Goal: Feedback & Contribution: Contribute content

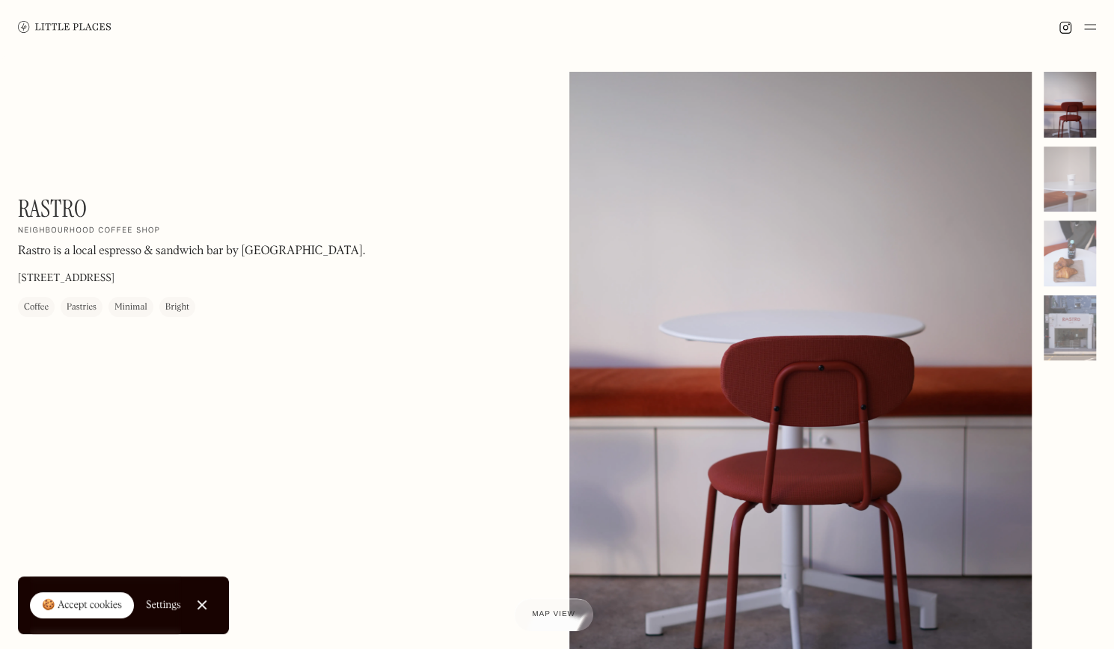
click at [85, 28] on img at bounding box center [64, 26] width 93 height 11
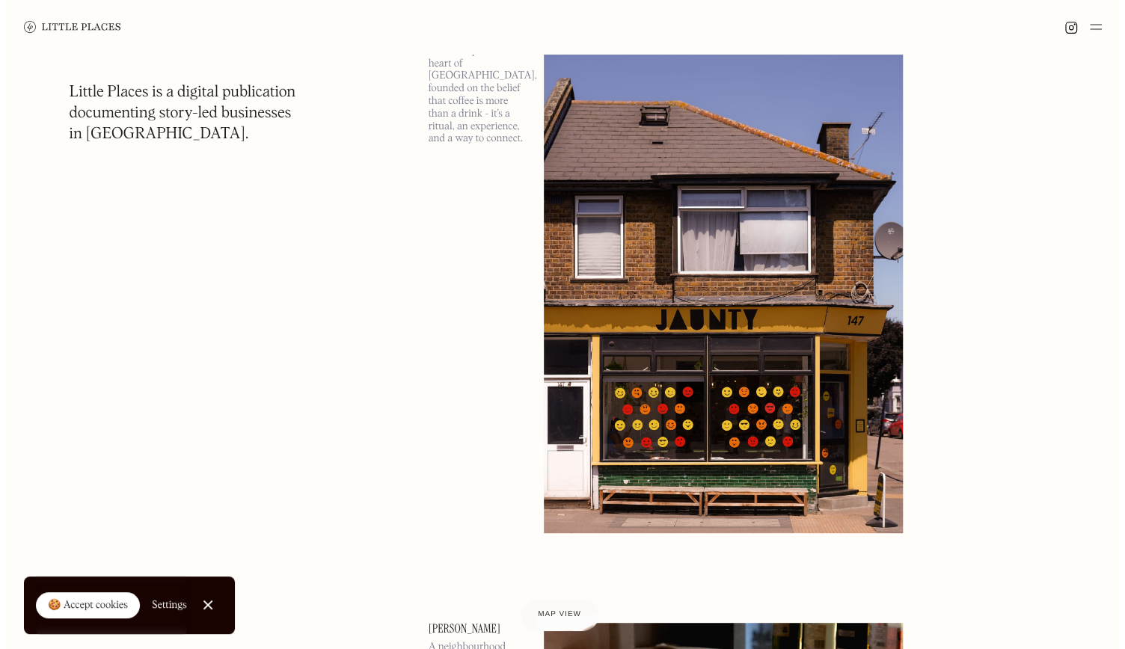
scroll to position [130, 0]
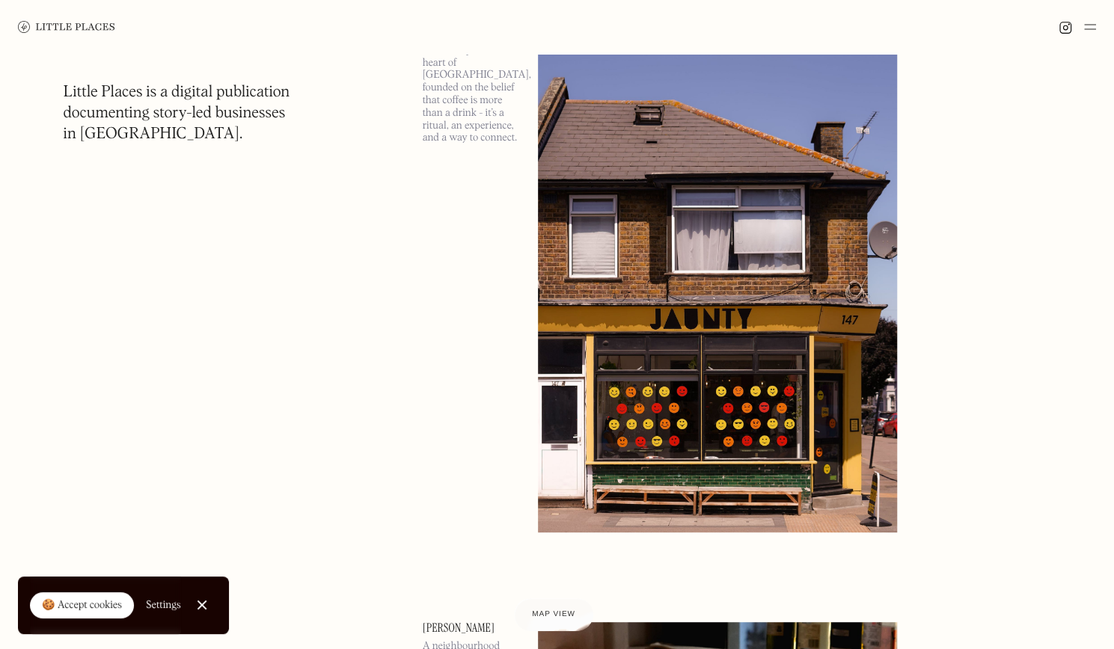
click at [706, 374] on img at bounding box center [718, 272] width 360 height 519
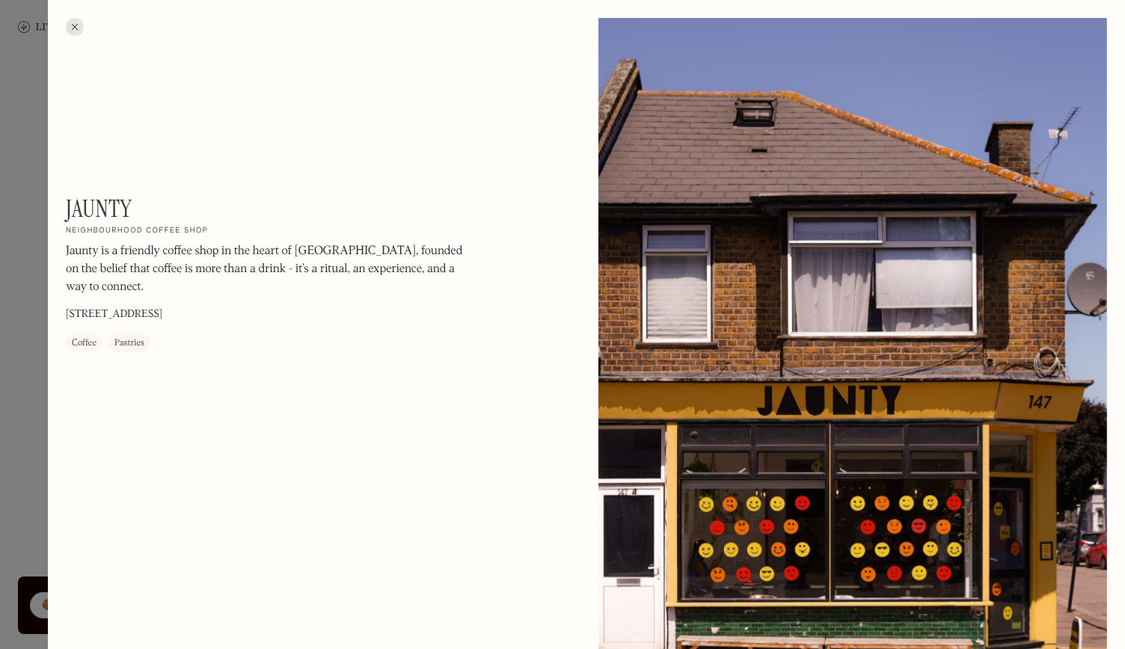
click at [72, 20] on div at bounding box center [75, 27] width 18 height 18
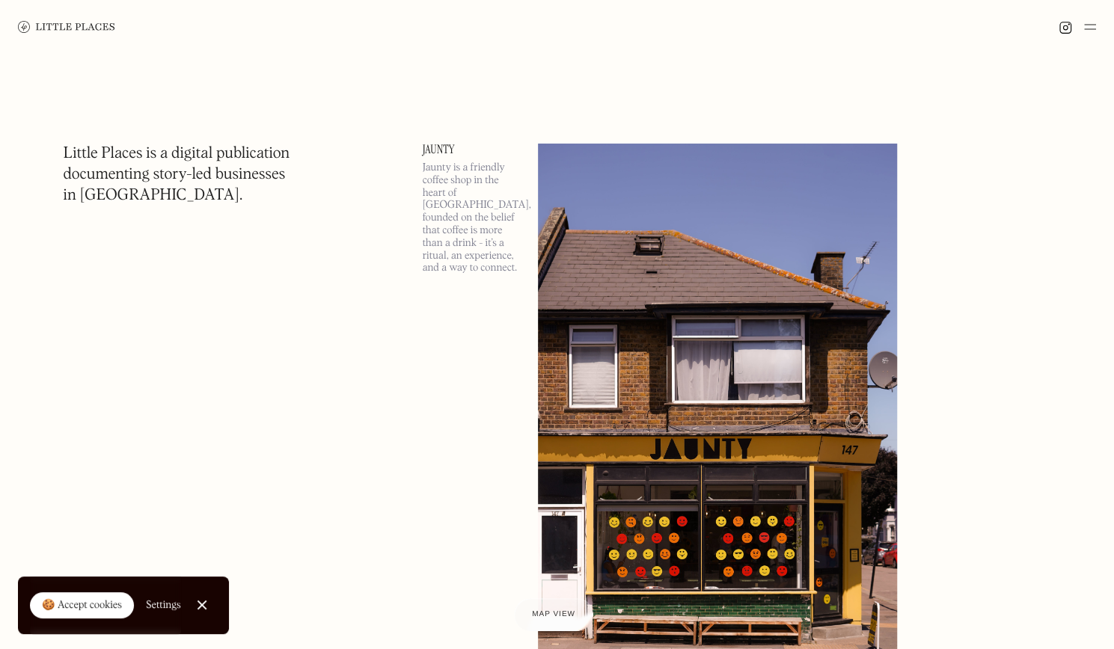
click at [1085, 28] on img at bounding box center [1090, 27] width 12 height 18
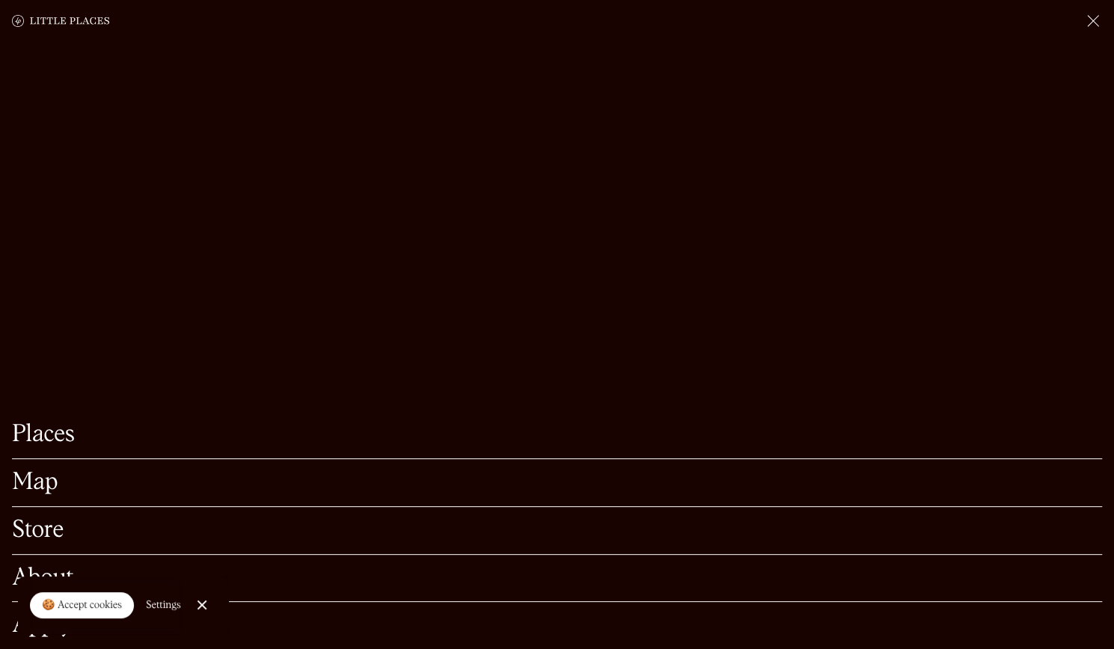
click at [28, 427] on link "Places" at bounding box center [557, 434] width 1090 height 23
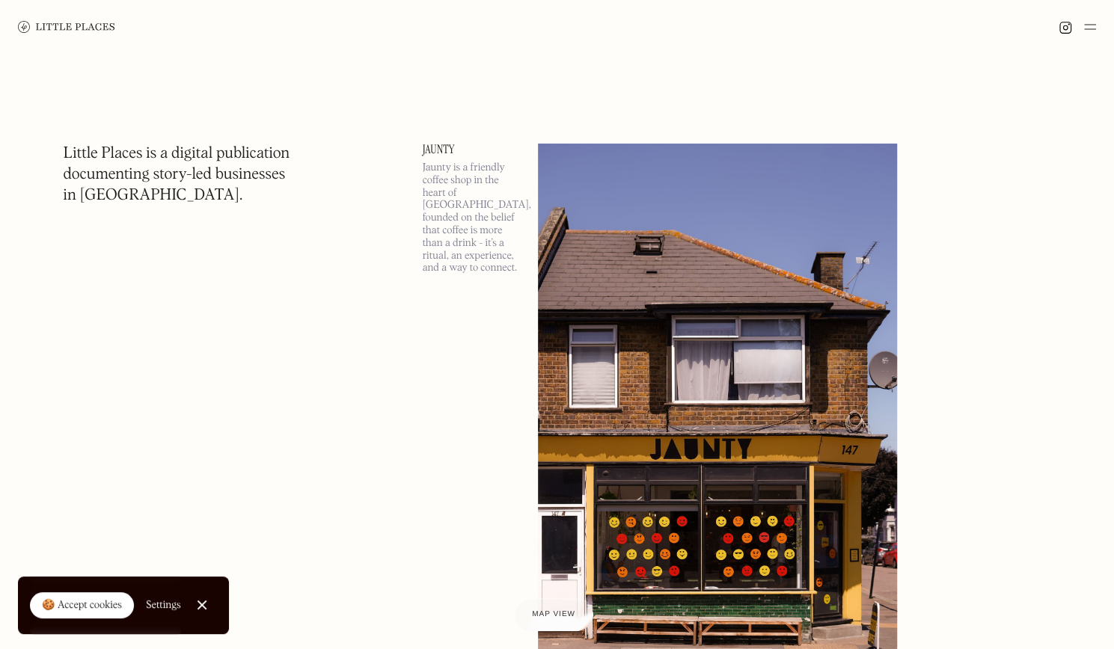
click at [1059, 29] on img at bounding box center [1064, 27] width 13 height 13
click at [1085, 27] on img at bounding box center [1090, 27] width 12 height 18
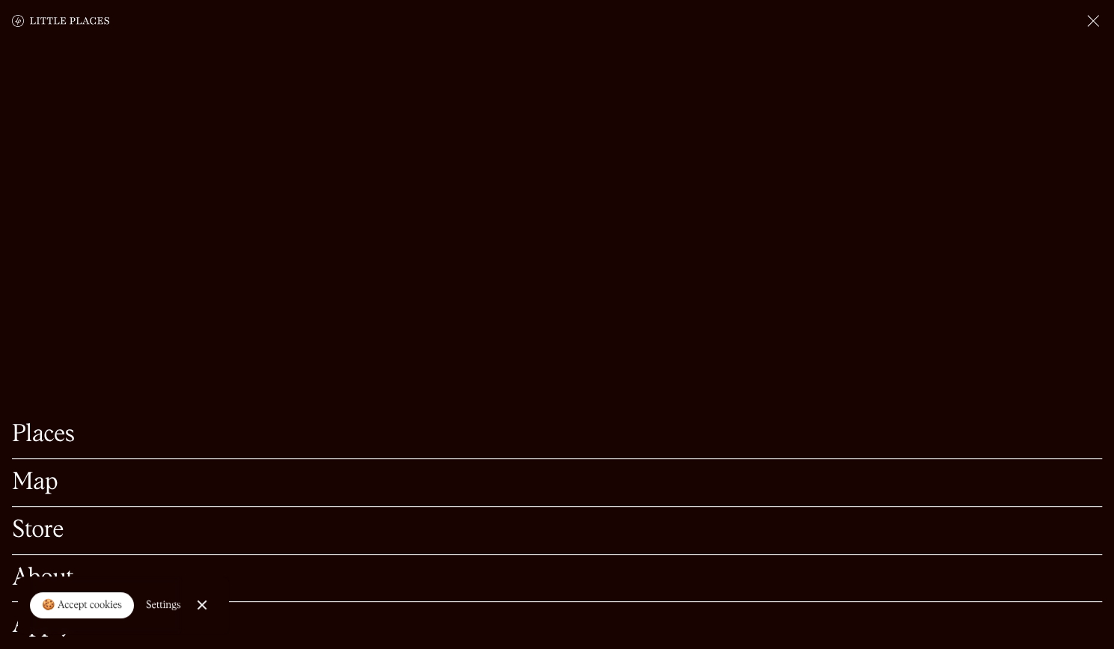
click at [42, 471] on link "Map" at bounding box center [557, 482] width 1090 height 23
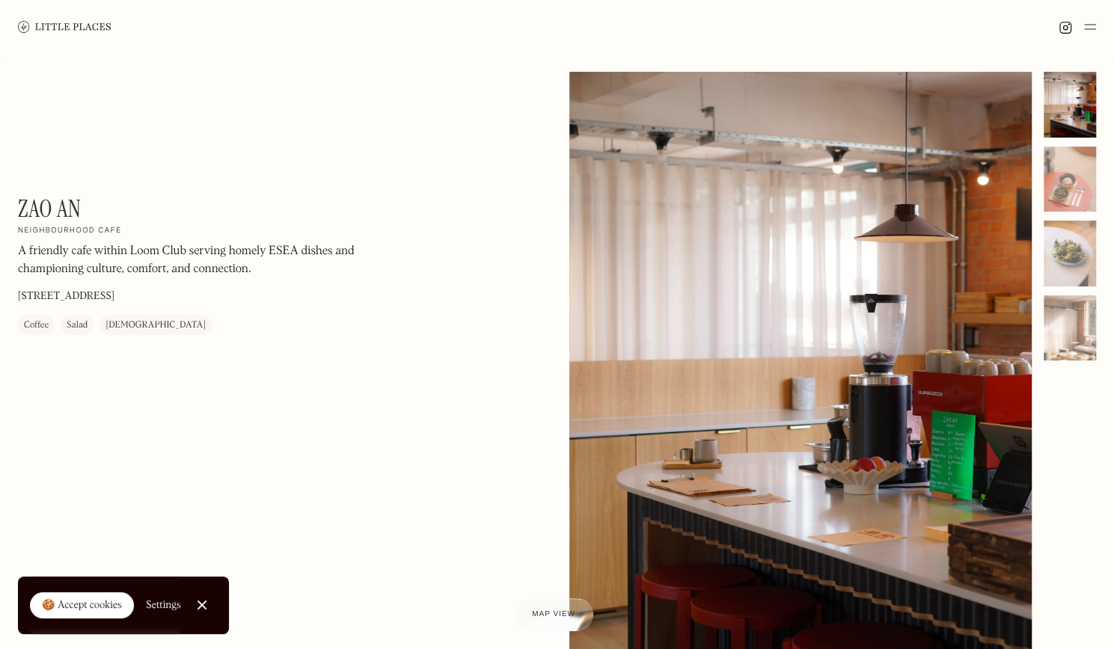
click at [1096, 17] on div at bounding box center [557, 27] width 1114 height 54
click at [1090, 24] on img at bounding box center [1090, 27] width 12 height 18
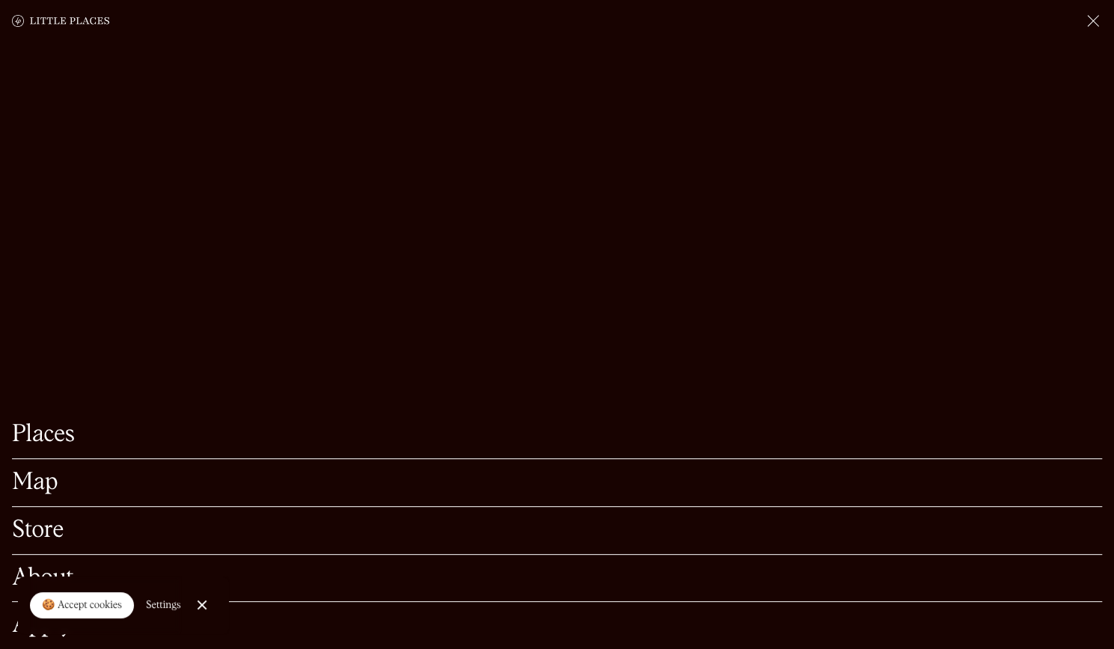
click at [87, 606] on div "🍪 Accept cookies" at bounding box center [82, 605] width 80 height 15
click at [37, 567] on link "About" at bounding box center [557, 578] width 1090 height 23
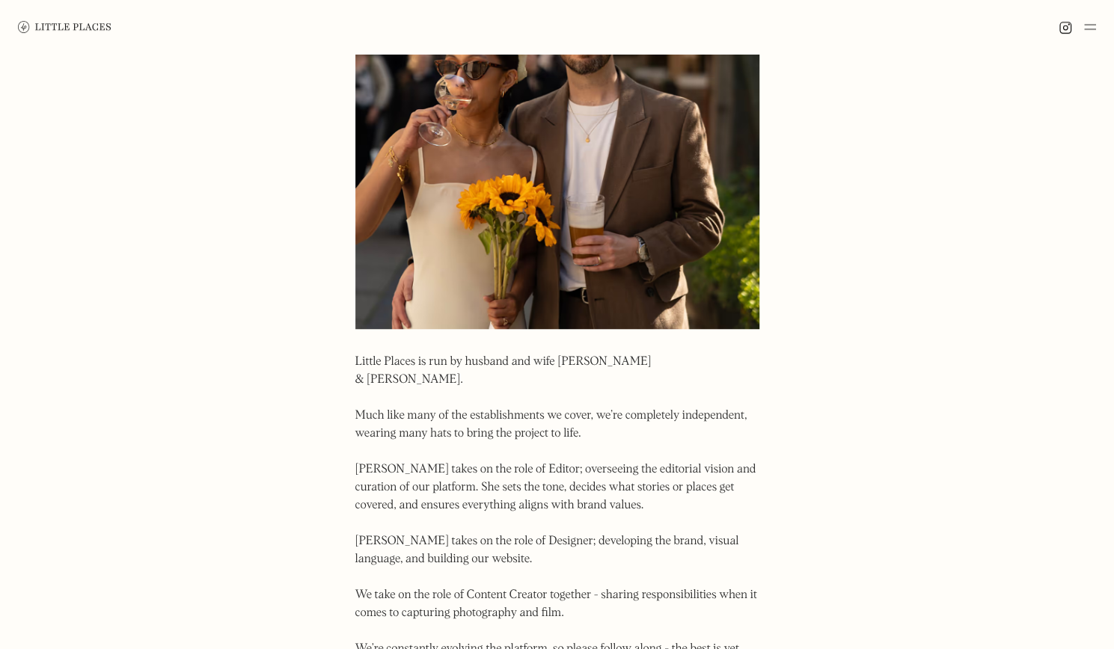
scroll to position [1008, 0]
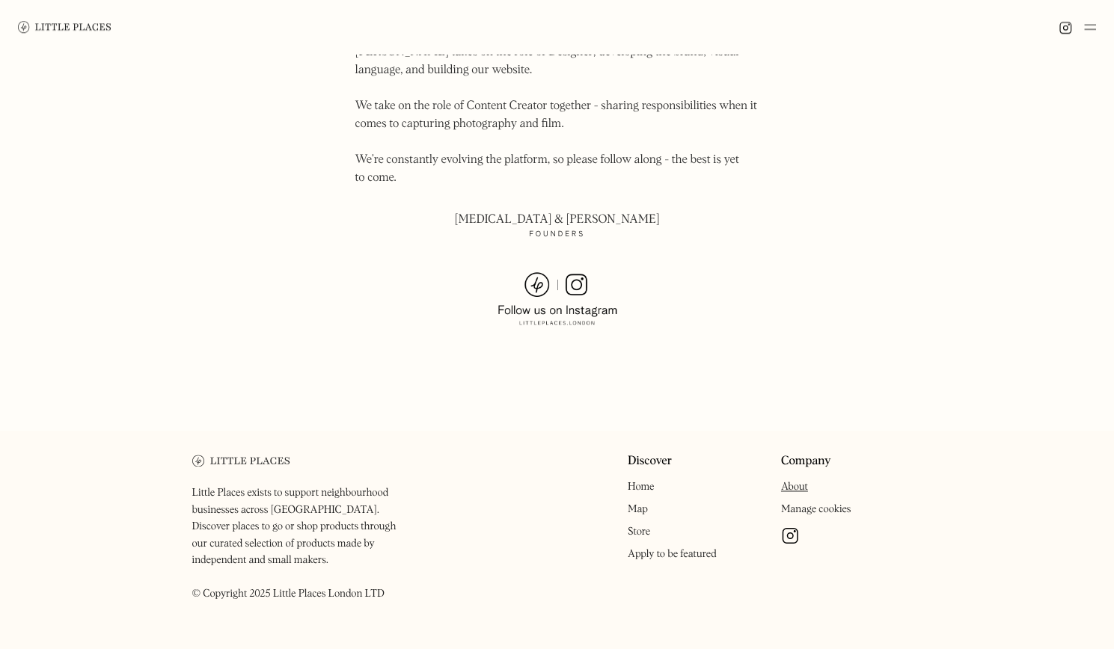
click at [653, 549] on link "Apply to be featured" at bounding box center [672, 554] width 89 height 10
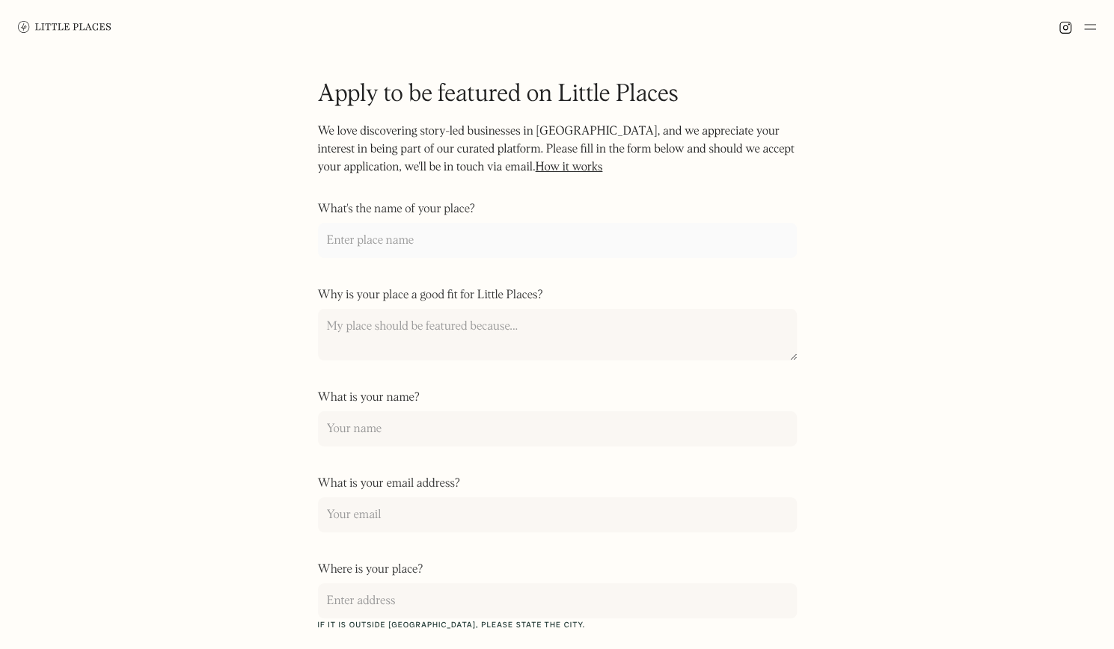
click at [381, 252] on input "What's the name of your place?" at bounding box center [557, 240] width 479 height 35
type input "joon cafe"
click at [396, 335] on textarea "Why is your place a good fit for Little Places?" at bounding box center [557, 335] width 479 height 52
type textarea "I"
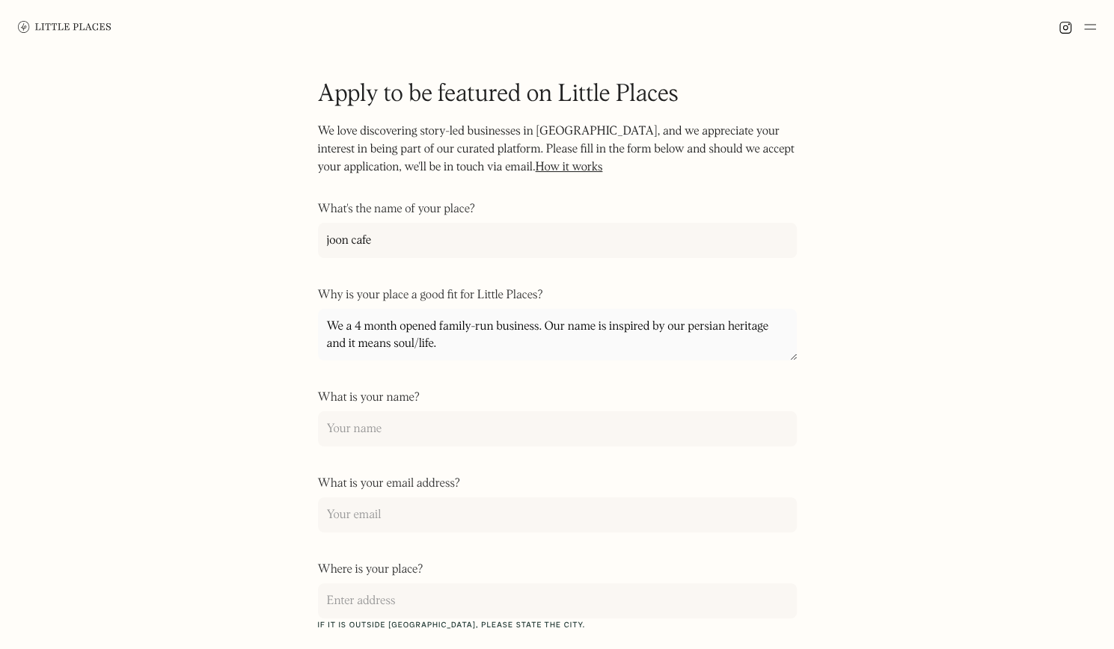
click at [349, 330] on textarea "We a 4 month opened family-run business. Our name is inspired by our persian he…" at bounding box center [557, 335] width 479 height 52
click at [497, 353] on textarea "We are a 4 month opened family-run business. Our name is inspired by our persia…" at bounding box center [557, 335] width 479 height 52
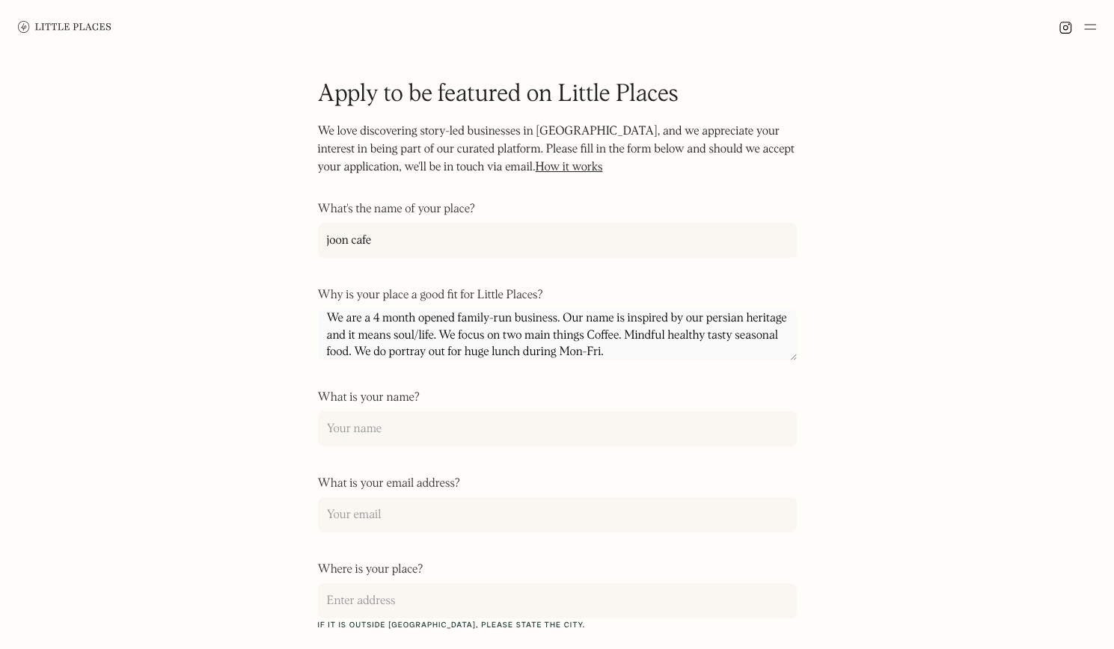
click at [423, 354] on textarea "We are a 4 month opened family-run business. Our name is inspired by our persia…" at bounding box center [557, 335] width 479 height 52
click at [429, 356] on textarea "We are a 4 month opened family-run business. Our name is inspired by our persia…" at bounding box center [557, 335] width 479 height 52
click at [670, 357] on textarea "We are a 4 month opened family-run business. Our name is inspired by our persia…" at bounding box center [557, 335] width 479 height 52
click at [448, 345] on textarea "We are a 4 month opened family-run business. Our name is inspired by our persia…" at bounding box center [557, 335] width 479 height 52
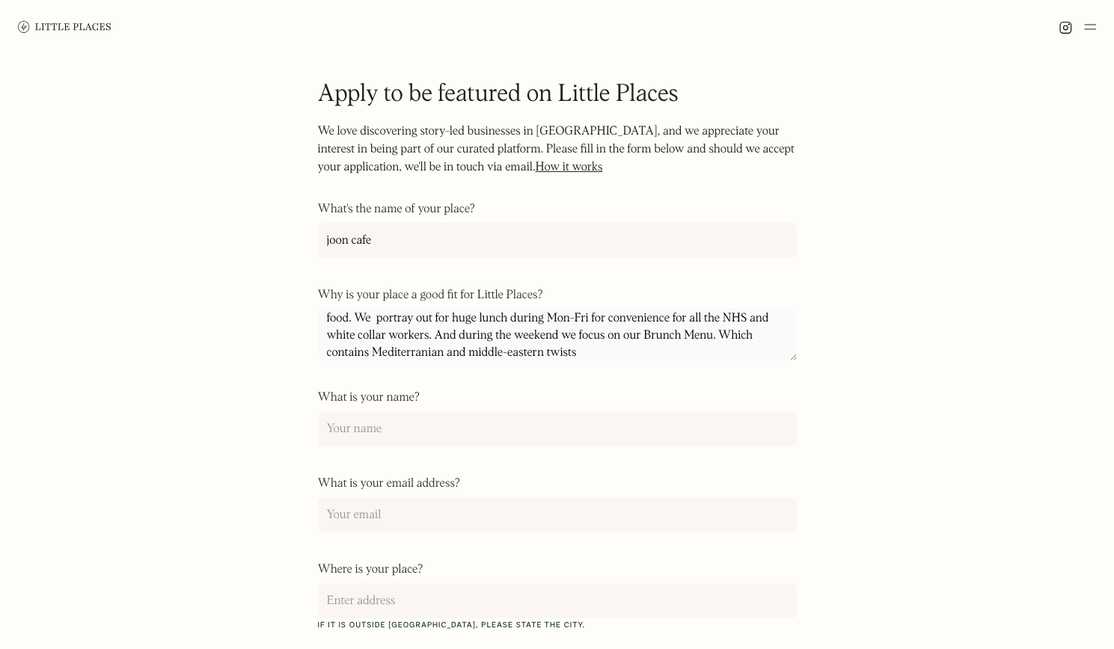
click at [455, 355] on textarea "We are a 4 month opened family-run business. Our name is inspired by our persia…" at bounding box center [557, 335] width 479 height 52
click at [634, 354] on textarea "We are a 4 month opened family-run business. Our name is inspired by our persia…" at bounding box center [557, 335] width 479 height 52
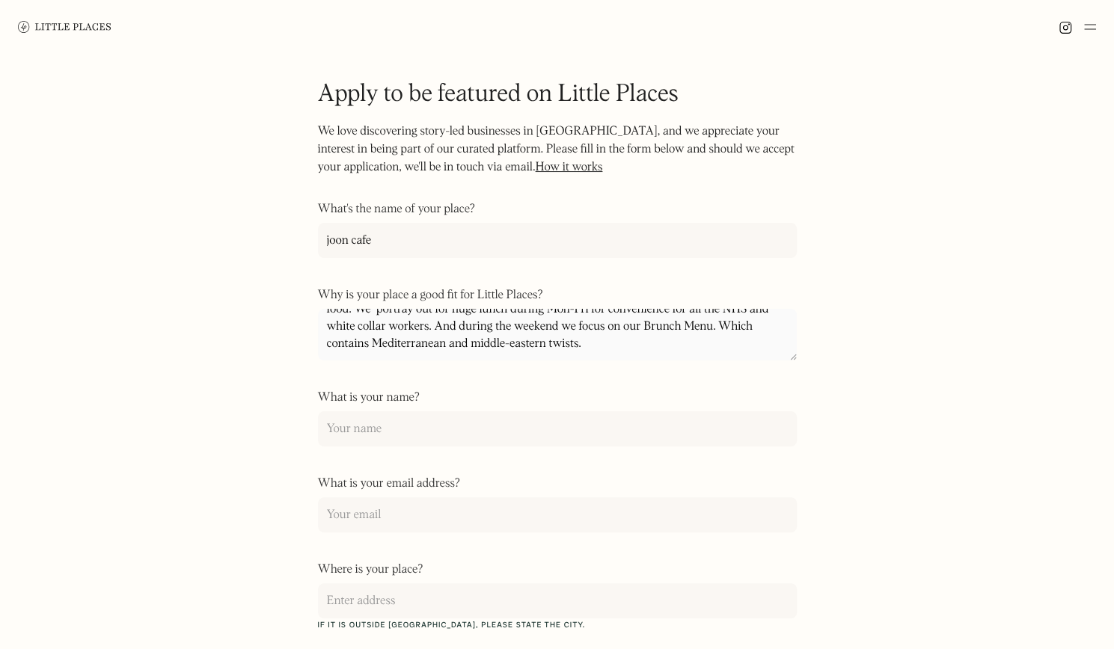
scroll to position [76, 0]
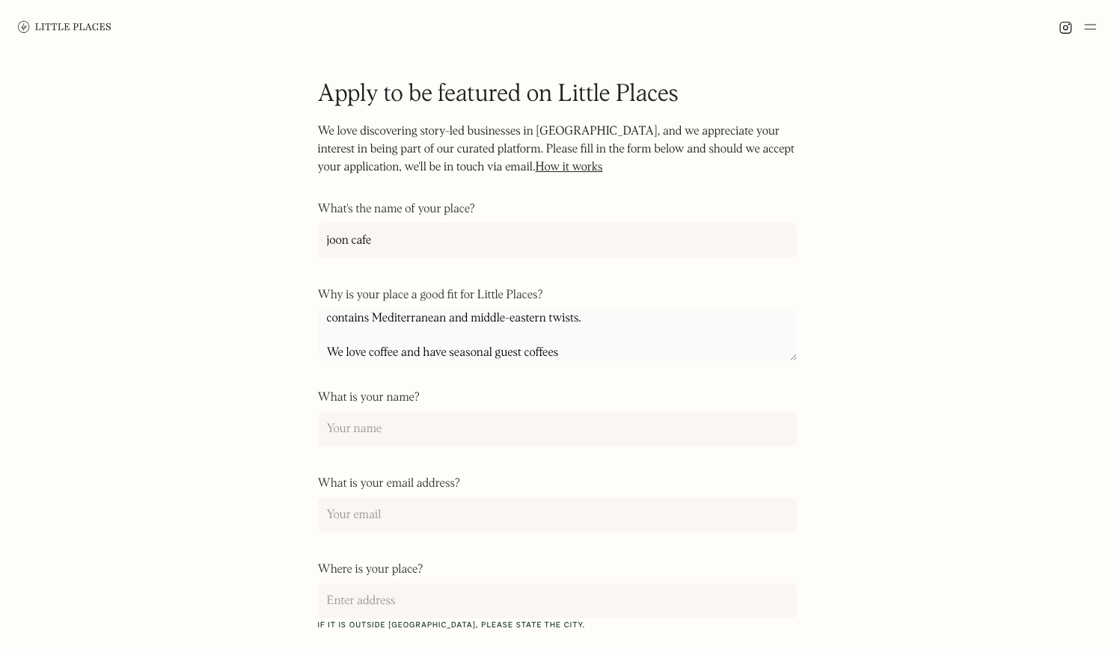
type textarea "We are a 4 month opened family-run business. Our name is inspired by our persia…"
click at [547, 420] on input "What is your name?" at bounding box center [557, 428] width 479 height 35
type input "[PERSON_NAME]"
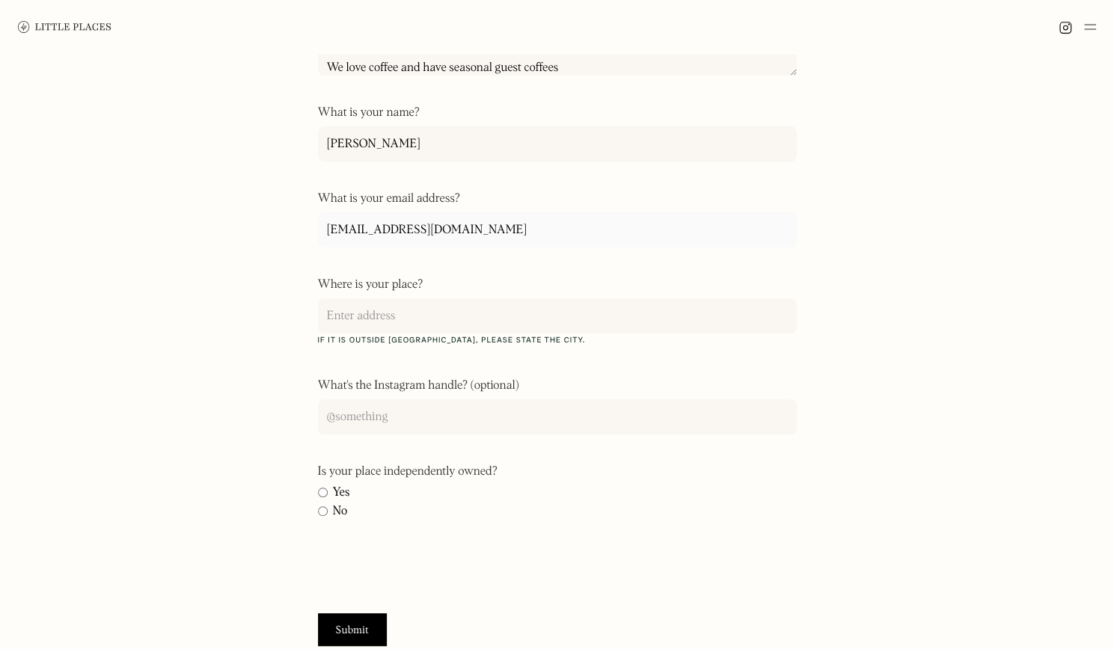
scroll to position [287, 0]
type input "[EMAIL_ADDRESS][DOMAIN_NAME]"
click at [515, 326] on input "Where is your place?" at bounding box center [557, 313] width 479 height 35
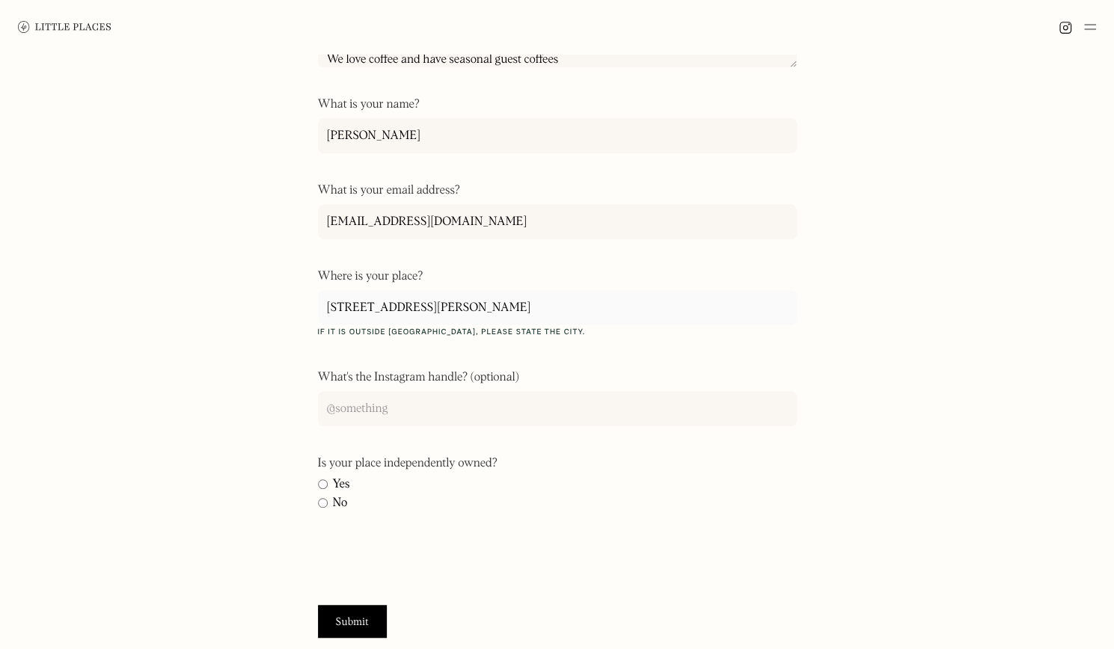
type input "[STREET_ADDRESS][PERSON_NAME]"
click at [378, 401] on input "What's the Instagram handle? (optional)" at bounding box center [557, 408] width 479 height 35
type input "[PERSON_NAME].[PERSON_NAME]"
click at [331, 479] on label "Yes" at bounding box center [557, 484] width 479 height 15
click at [328, 479] on input "Yes" at bounding box center [323, 484] width 10 height 10
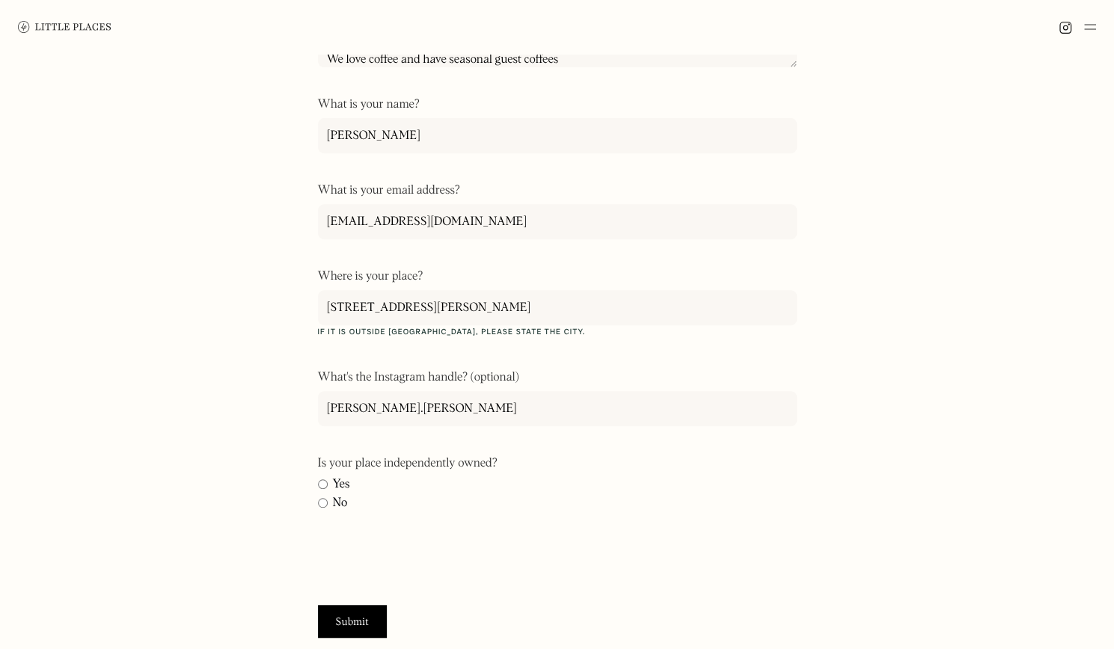
radio input "true"
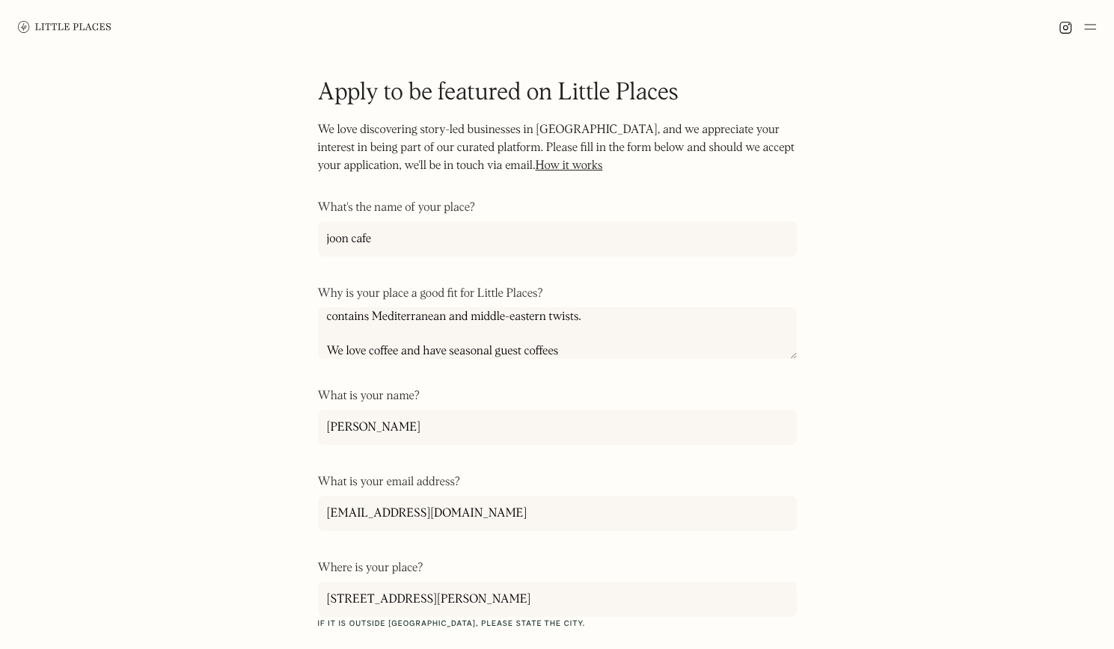
scroll to position [1, 0]
click at [579, 353] on textarea "We are a 4 month opened family-run business. Our name is inspired by our persia…" at bounding box center [557, 334] width 479 height 52
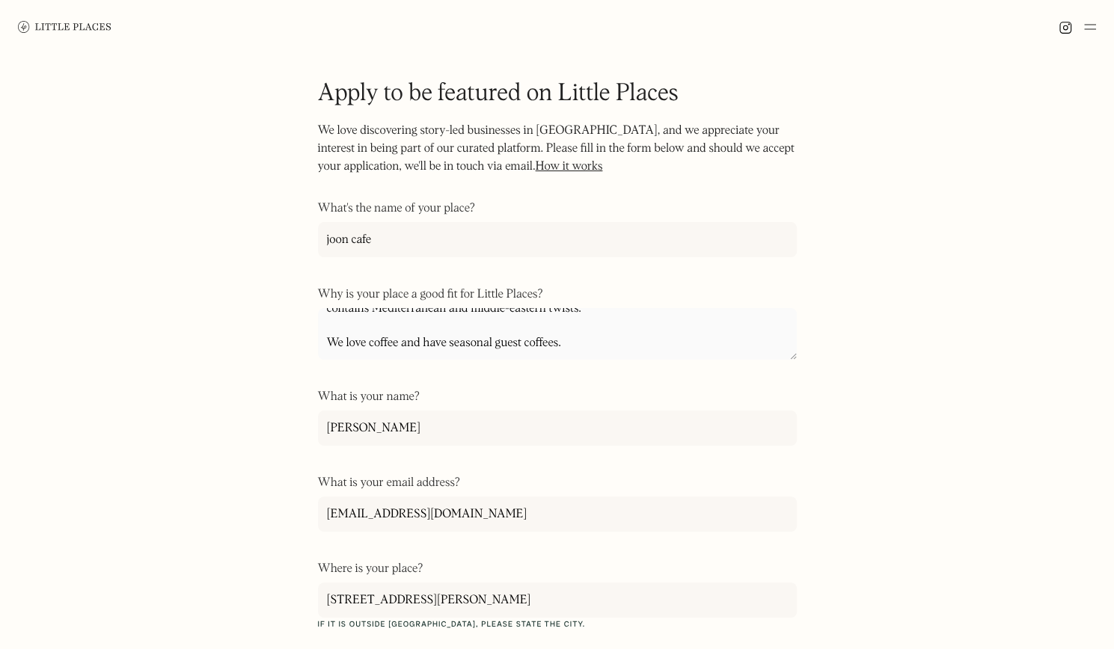
scroll to position [111, 0]
click at [579, 353] on textarea "We are a 4 month opened family-run business. Our name is inspired by our persia…" at bounding box center [557, 334] width 479 height 52
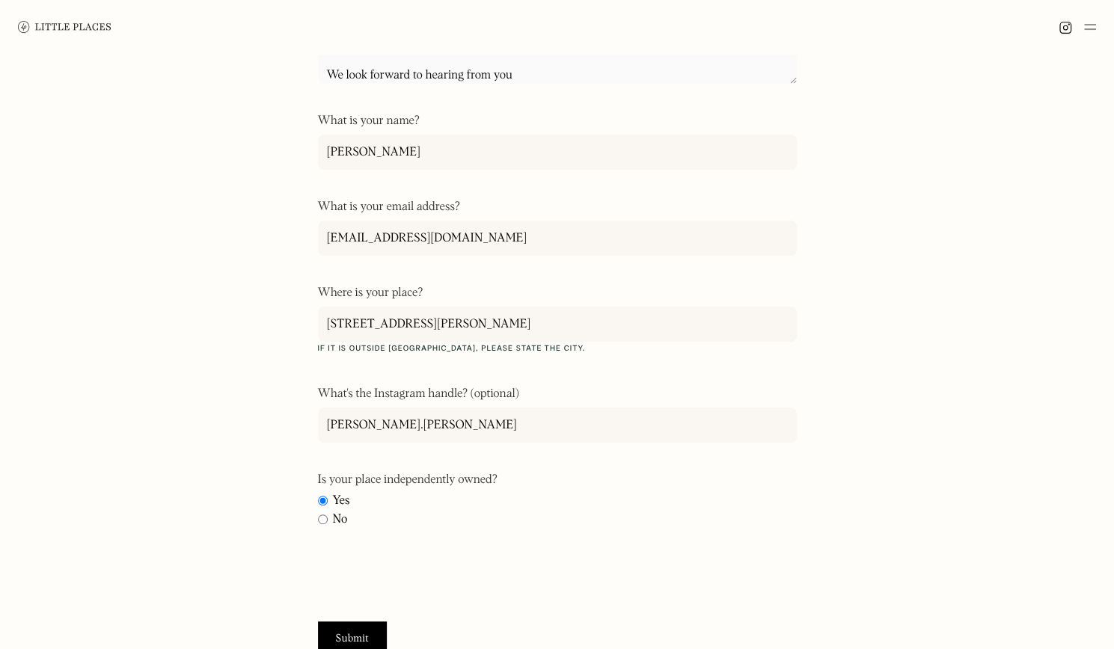
scroll to position [491, 0]
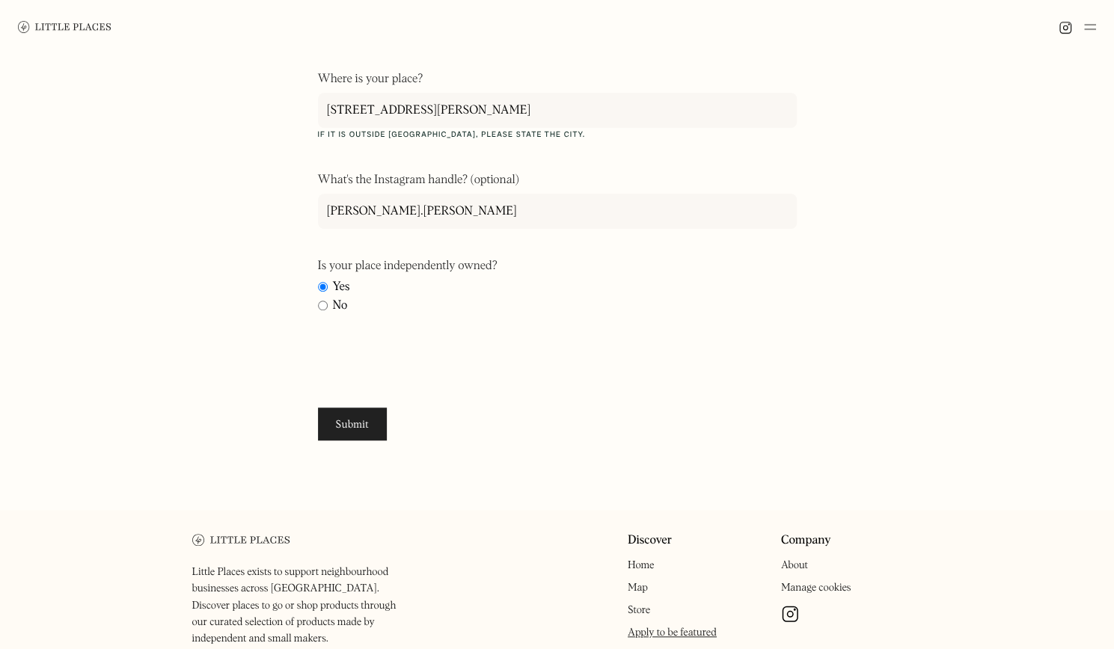
type textarea "We are a 4 month opened family-run business. Our name is inspired by our persia…"
click at [351, 426] on input "Submit" at bounding box center [352, 424] width 69 height 33
type input "Please wait..."
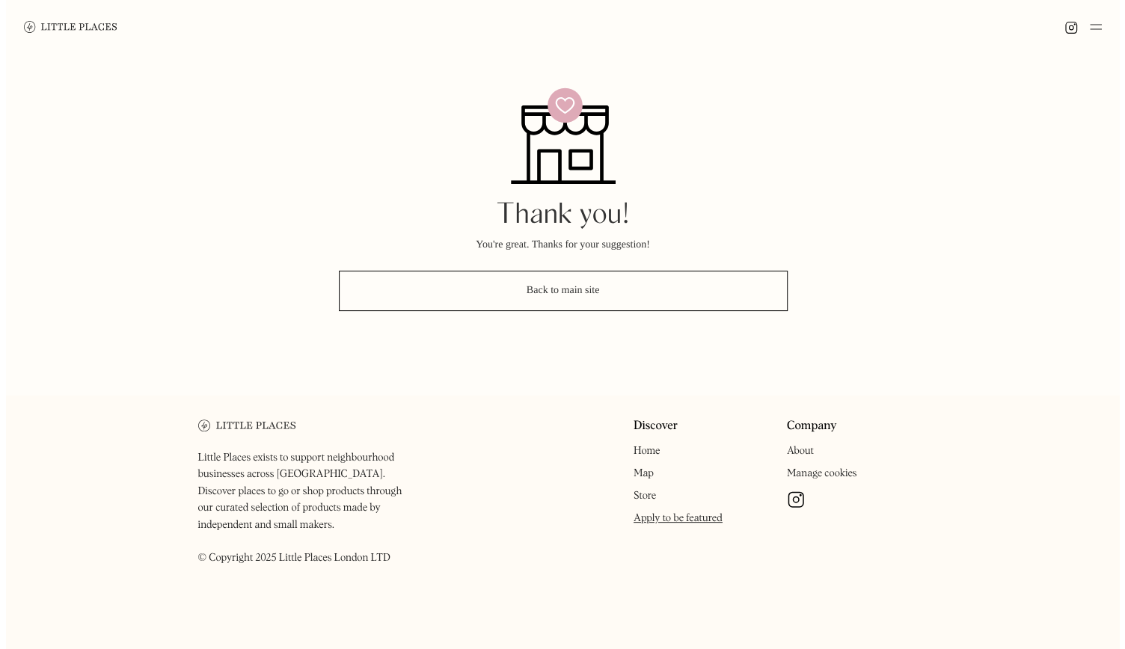
scroll to position [0, 0]
